Goal: Transaction & Acquisition: Purchase product/service

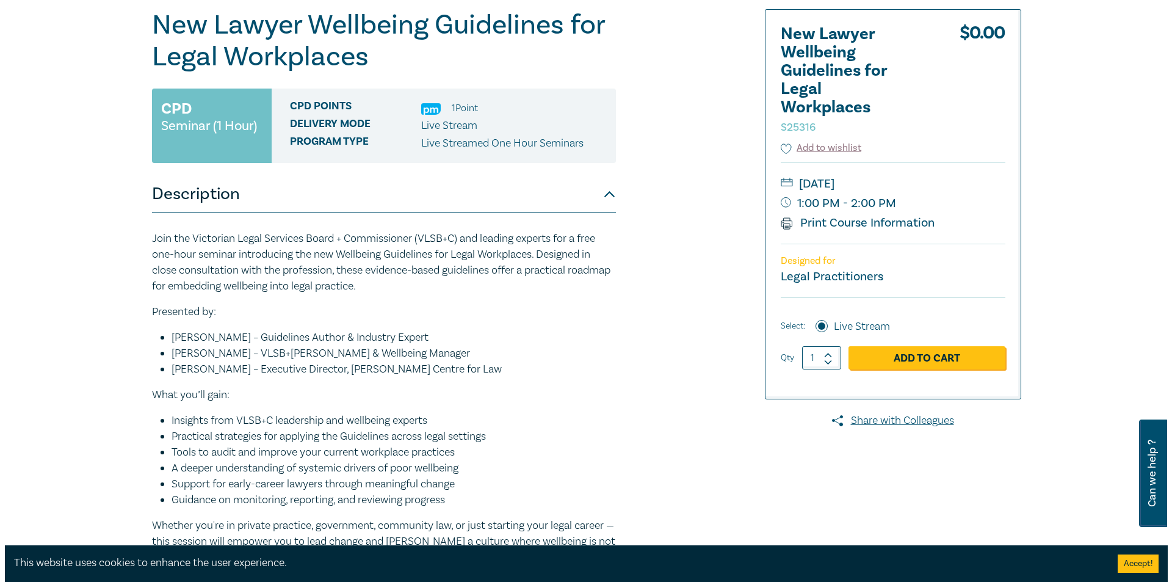
scroll to position [113, 0]
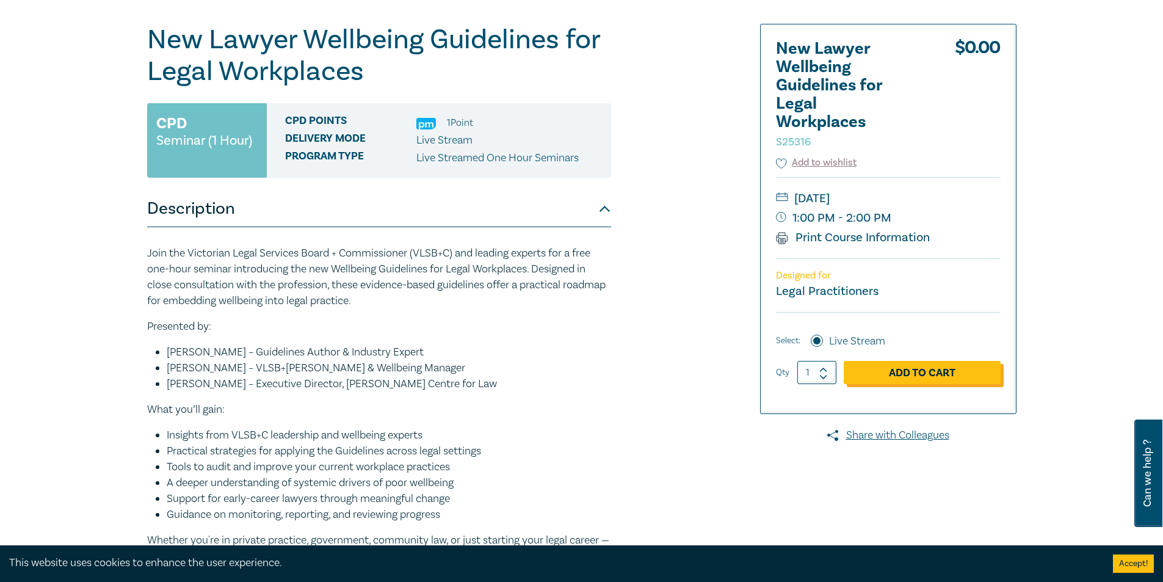
click at [916, 369] on link "Add to Cart" at bounding box center [922, 372] width 157 height 23
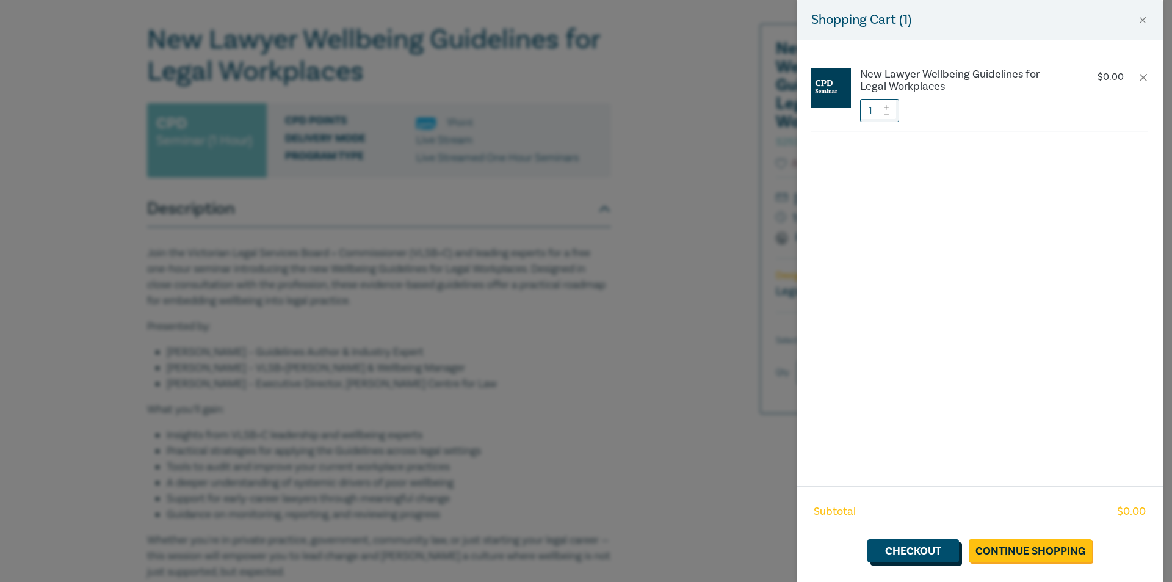
click at [918, 549] on link "Checkout" at bounding box center [914, 550] width 92 height 23
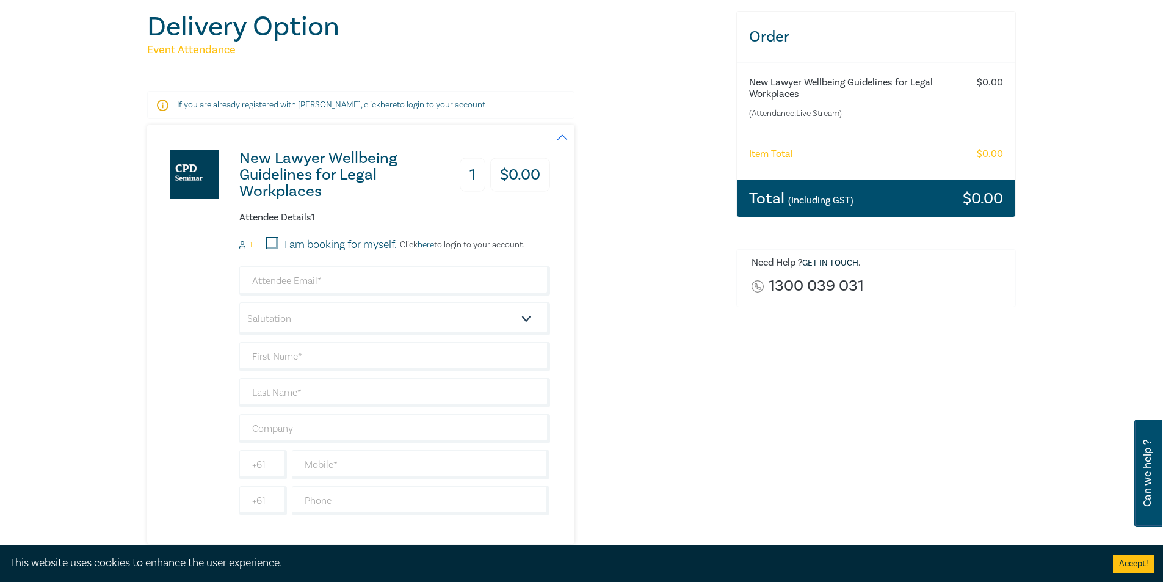
scroll to position [145, 0]
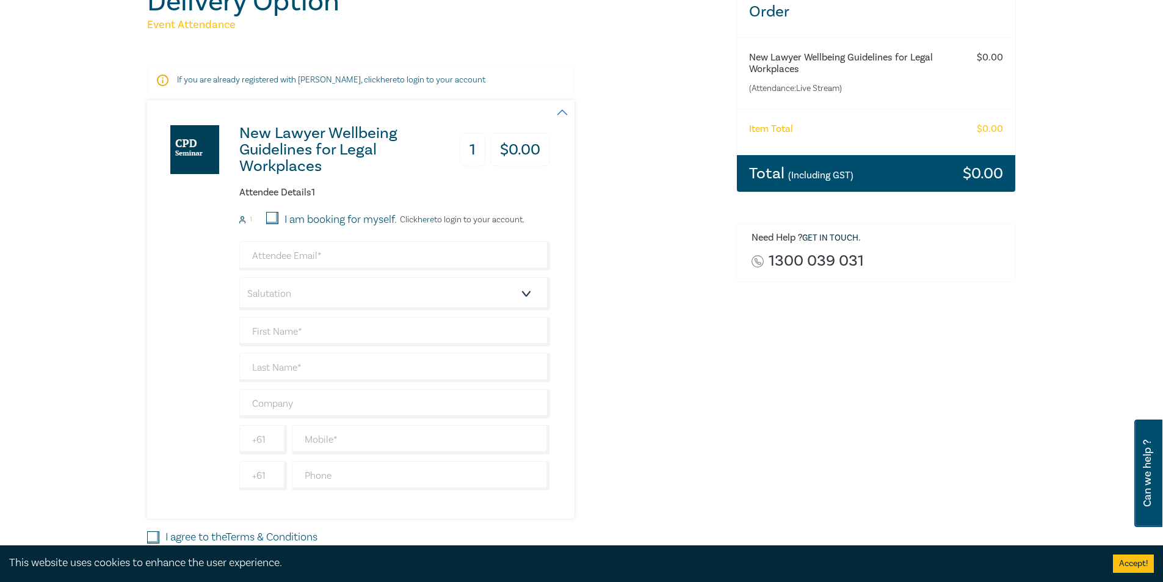
click at [274, 216] on input "I am booking for myself." at bounding box center [272, 218] width 12 height 12
checkbox input "true"
click at [329, 259] on input "email" at bounding box center [394, 255] width 311 height 29
type input "[EMAIL_ADDRESS][DOMAIN_NAME]"
click at [369, 296] on select "Salutation Mr. Mrs. Ms. Miss Dr. Prof. Other" at bounding box center [394, 293] width 311 height 33
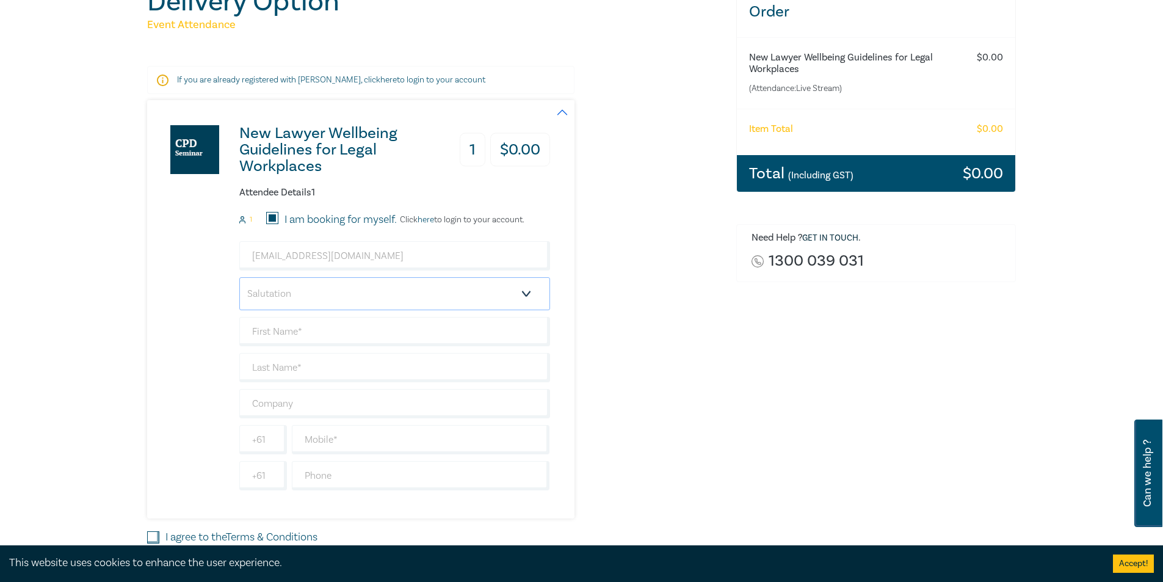
select select "Mr."
click at [239, 277] on select "Salutation Mr. Mrs. Ms. Miss Dr. Prof. Other" at bounding box center [394, 293] width 311 height 33
click at [371, 335] on input "text" at bounding box center [394, 331] width 311 height 29
type input "[PERSON_NAME]"
click at [321, 368] on input "text" at bounding box center [394, 367] width 311 height 29
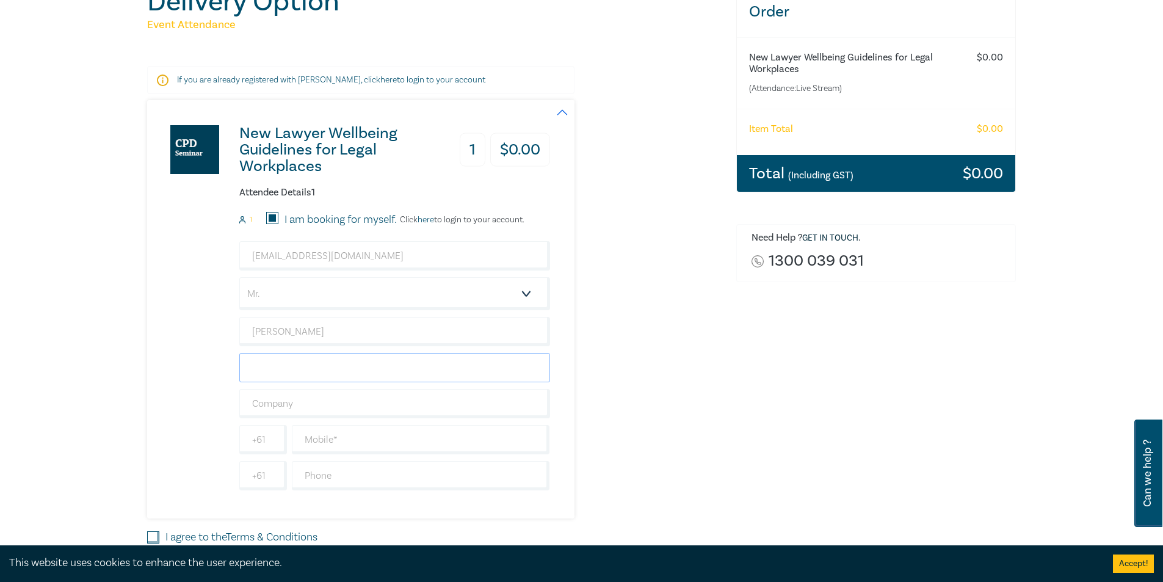
type input "Tremback"
click at [338, 401] on input "text" at bounding box center [394, 403] width 311 height 29
type input "[PERSON_NAME] [PERSON_NAME]"
click at [345, 441] on input "text" at bounding box center [421, 439] width 258 height 29
type input "0411 117 547"
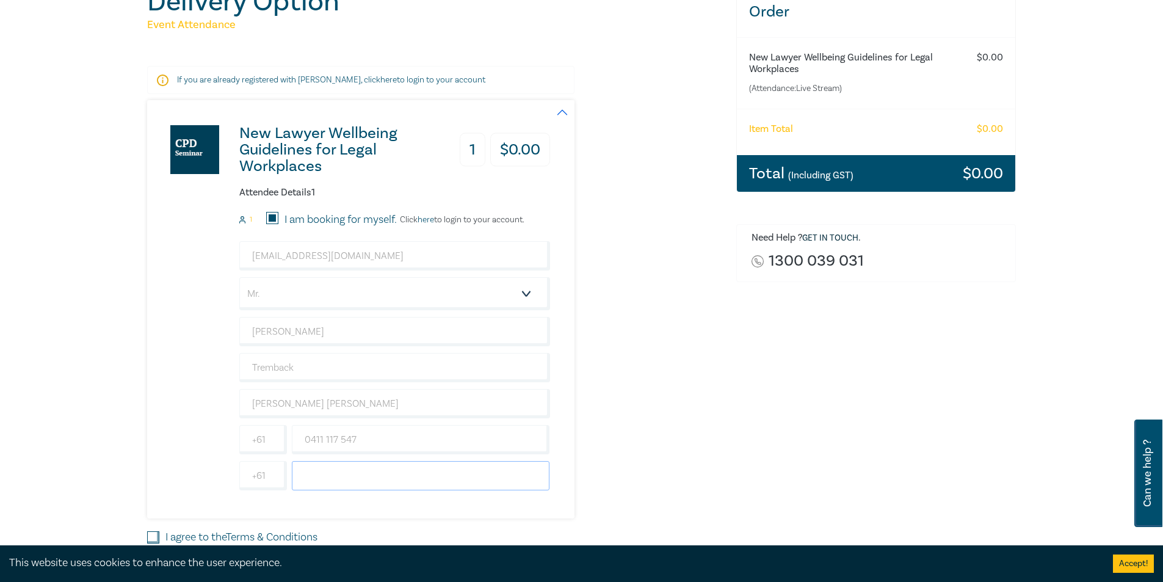
click at [339, 480] on input "text" at bounding box center [421, 475] width 258 height 29
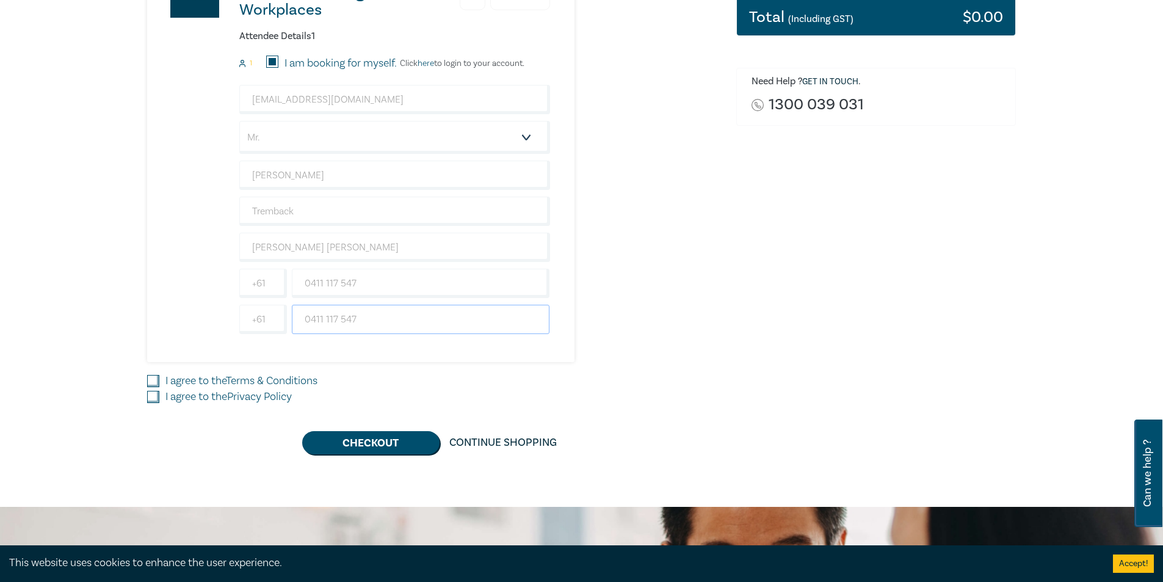
scroll to position [319, 0]
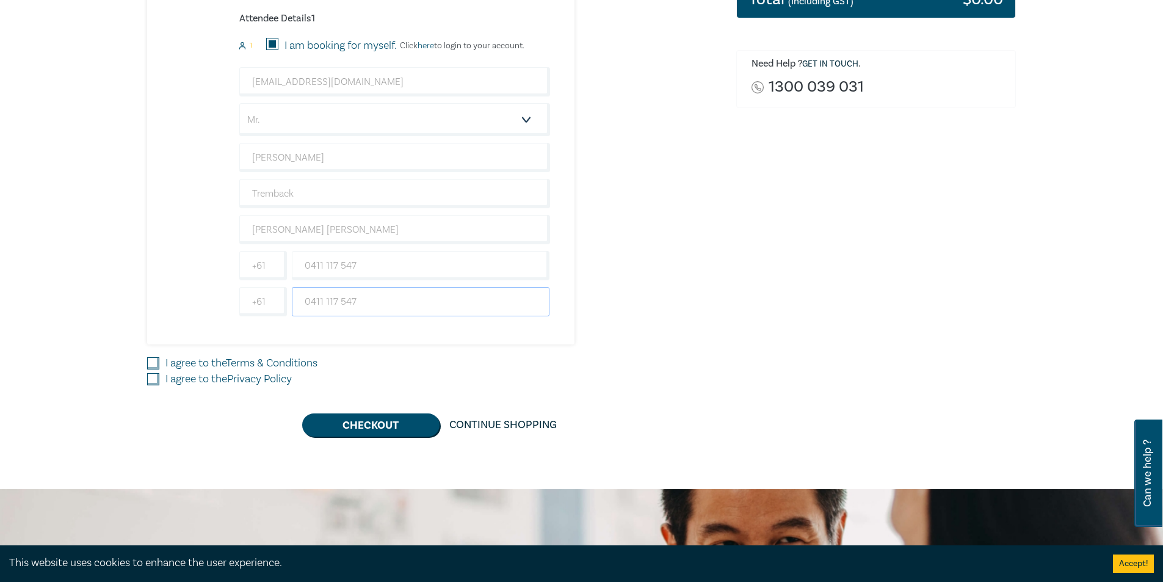
type input "0411 117 547"
click at [155, 361] on input "I agree to the Terms & Conditions" at bounding box center [153, 363] width 12 height 12
checkbox input "true"
click at [151, 377] on input "I agree to the Privacy Policy" at bounding box center [153, 379] width 12 height 12
checkbox input "true"
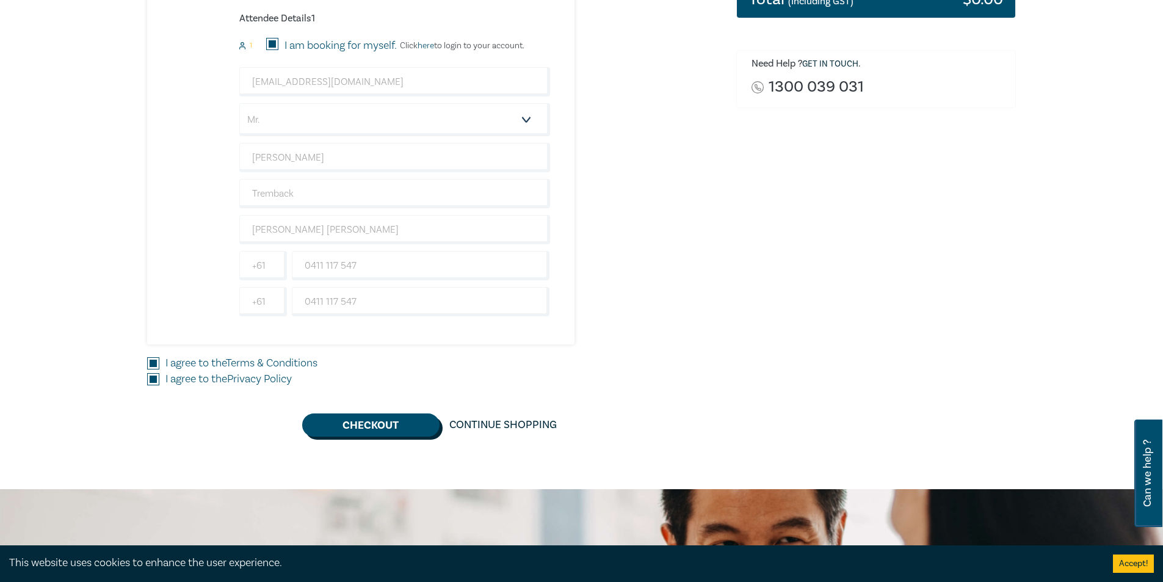
click at [379, 424] on button "Checkout" at bounding box center [370, 424] width 137 height 23
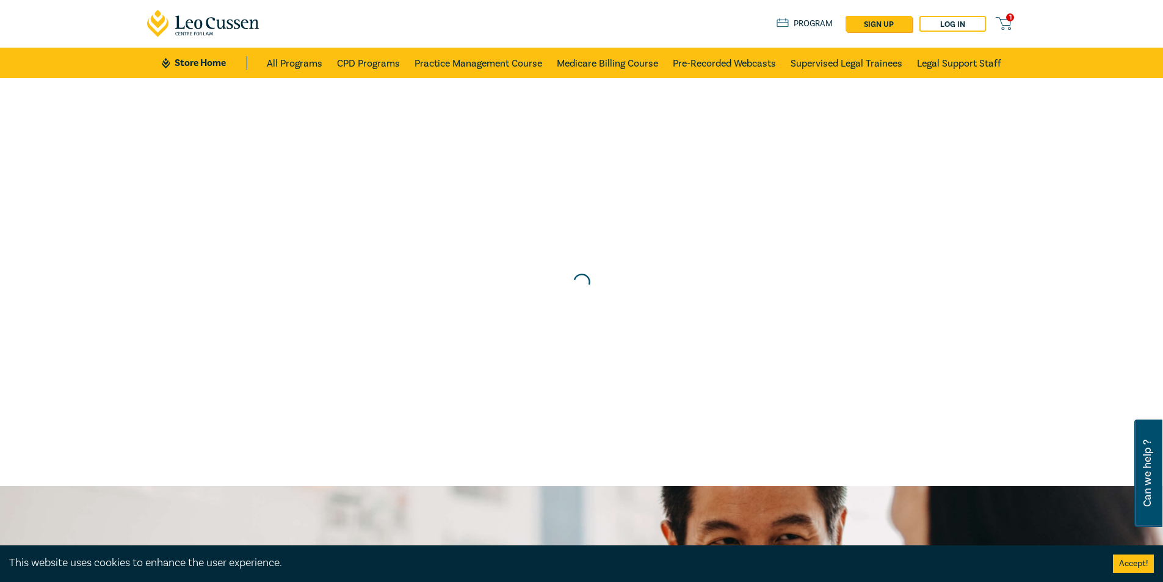
scroll to position [0, 0]
